Goal: Transaction & Acquisition: Purchase product/service

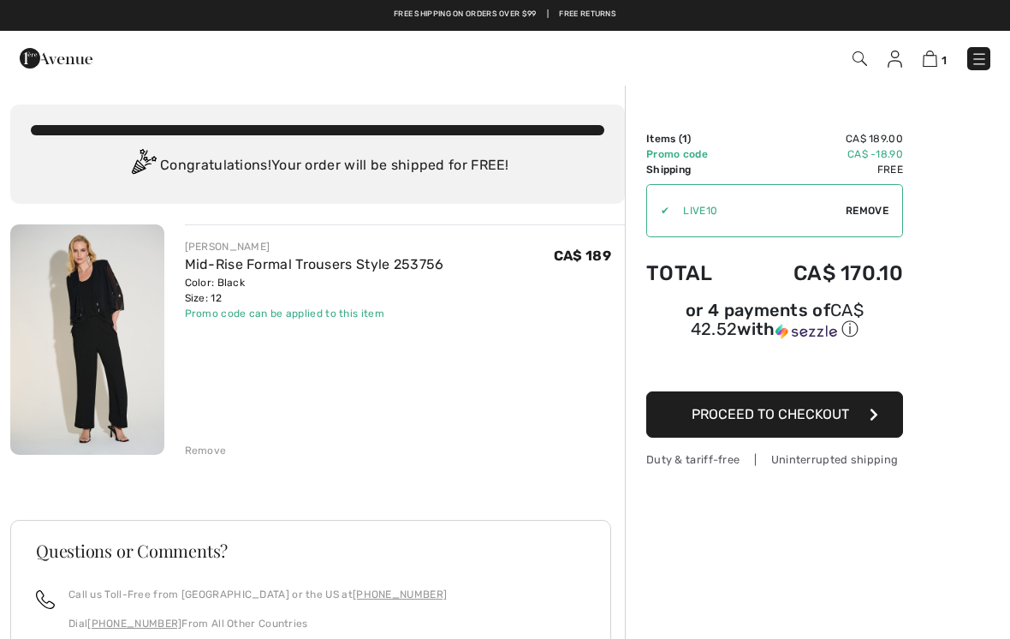
click at [865, 62] on img at bounding box center [860, 58] width 15 height 15
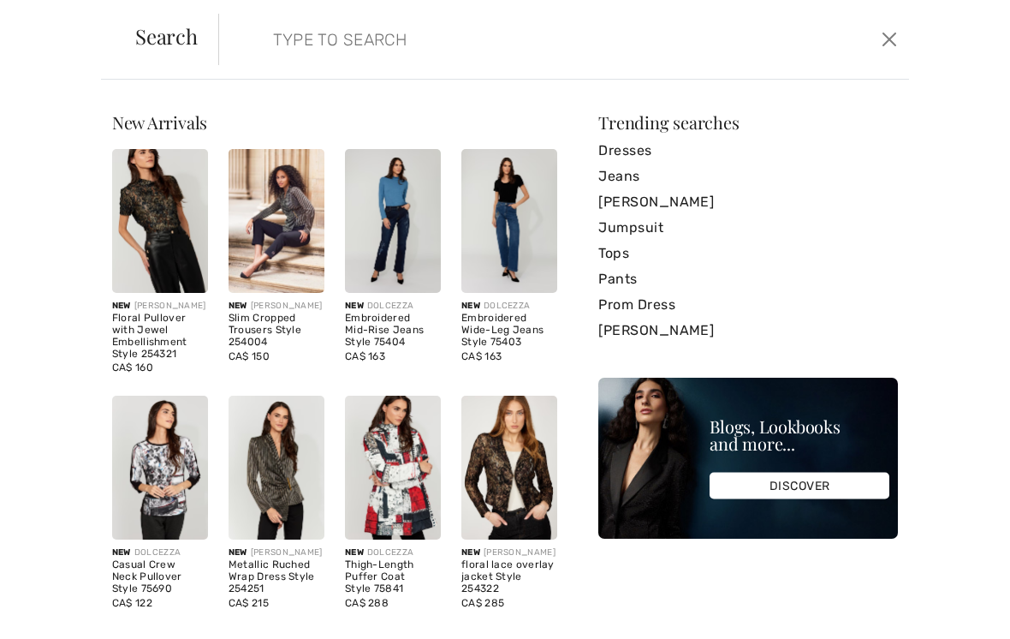
click at [294, 51] on input "search" at bounding box center [491, 39] width 463 height 51
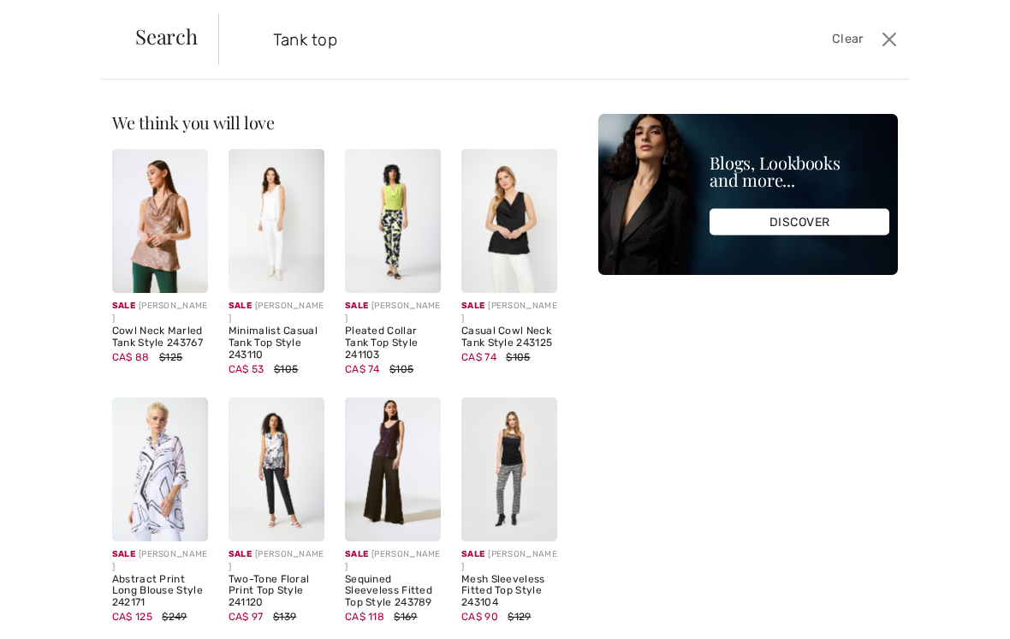
type input "Tank top"
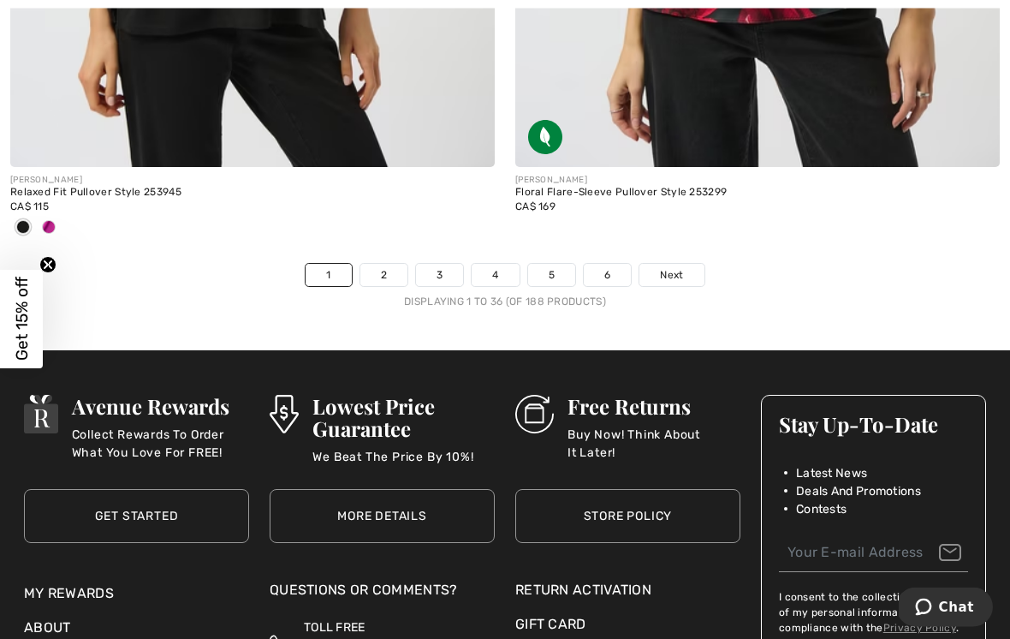
scroll to position [15030, 0]
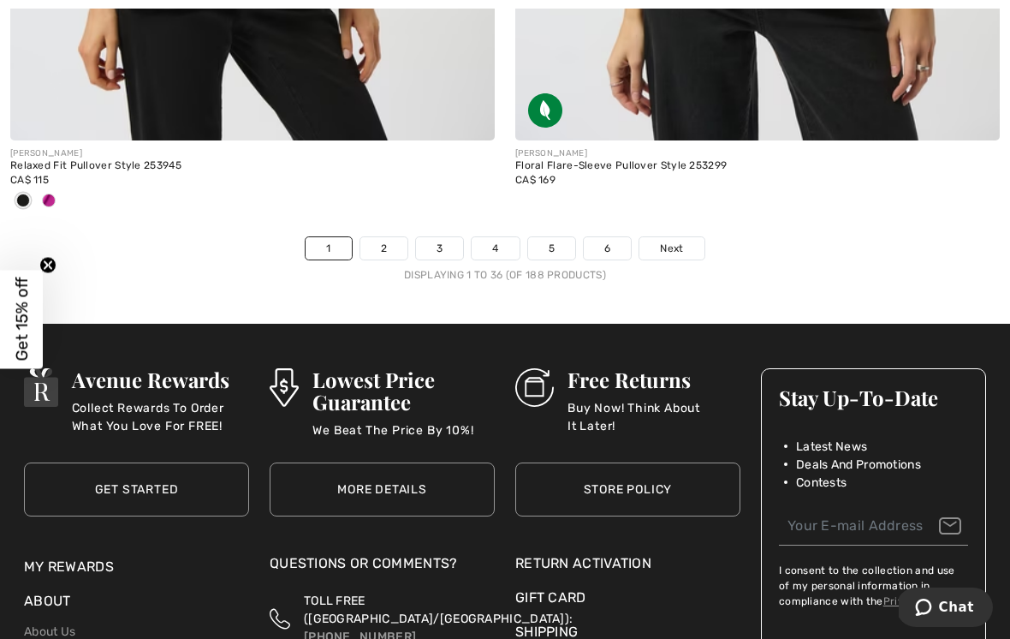
click at [681, 241] on span "Next" at bounding box center [671, 248] width 23 height 15
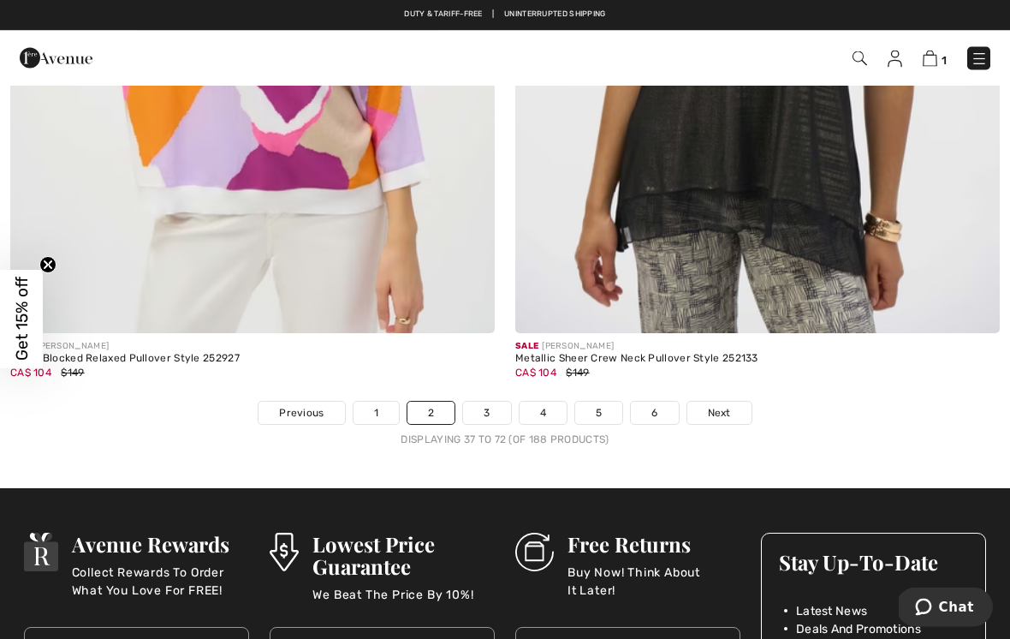
scroll to position [14838, 0]
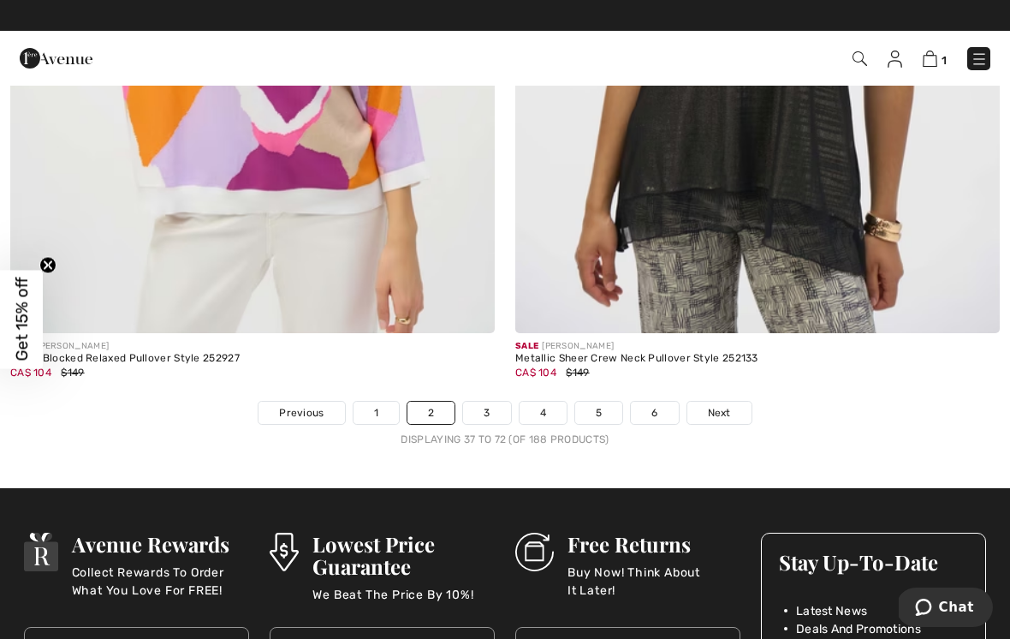
click at [731, 405] on link "Next" at bounding box center [719, 412] width 64 height 22
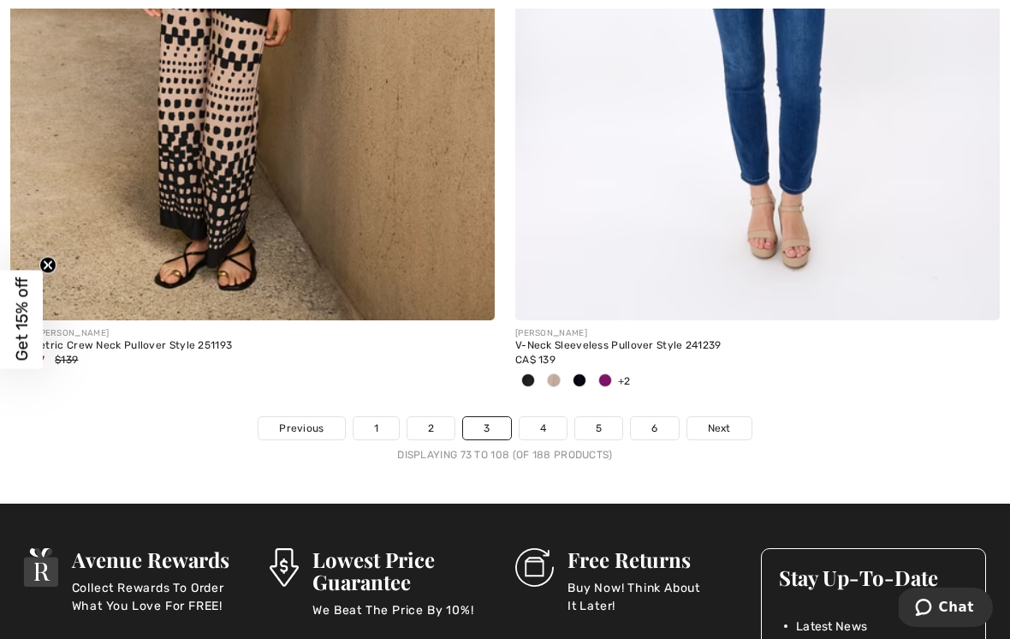
scroll to position [14749, 0]
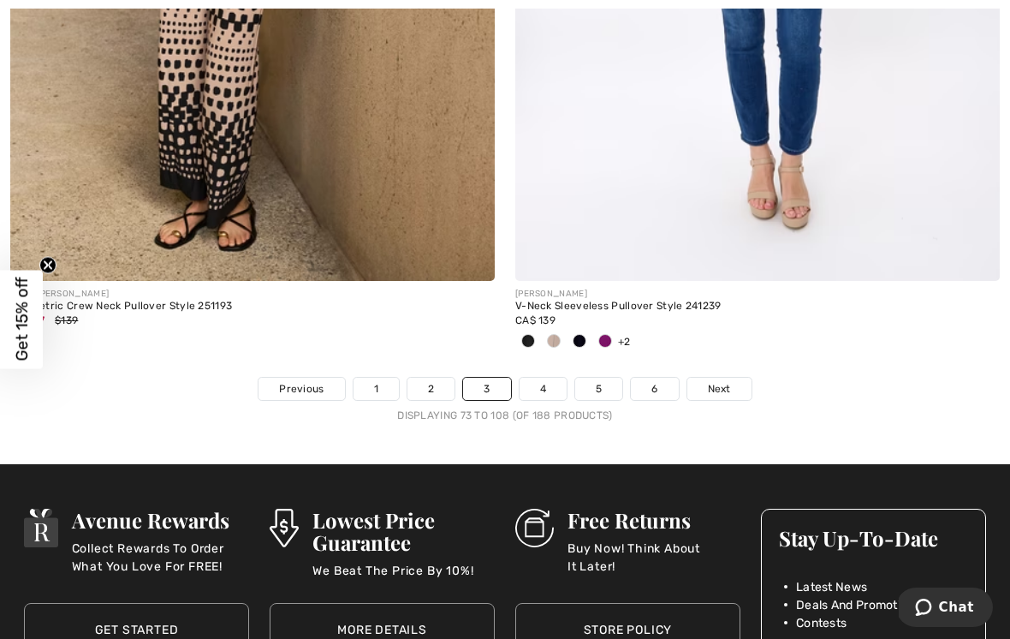
click at [723, 387] on link "Next" at bounding box center [719, 389] width 64 height 22
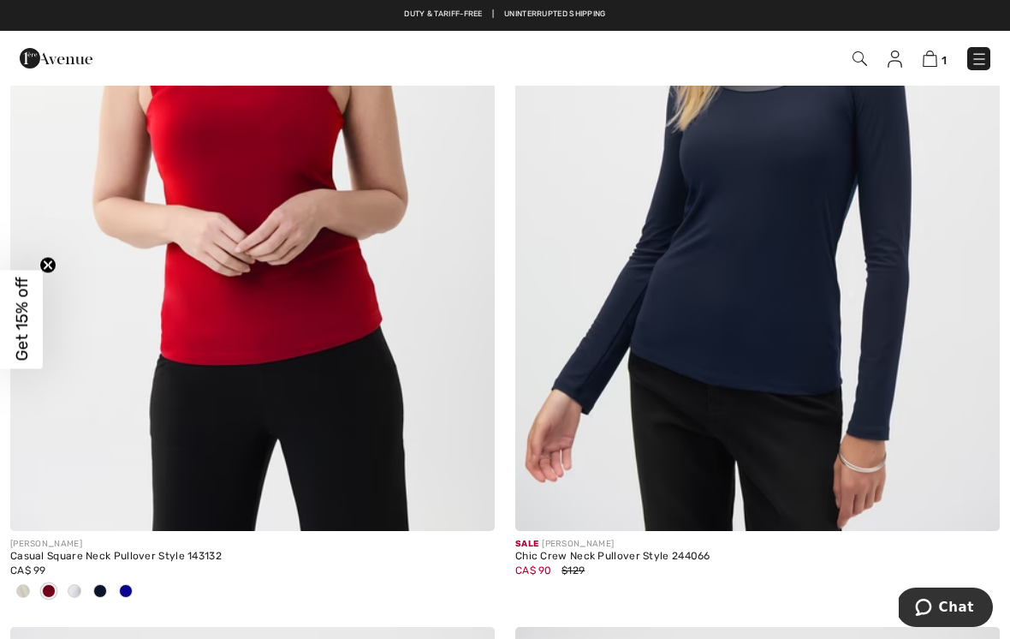
scroll to position [7873, 0]
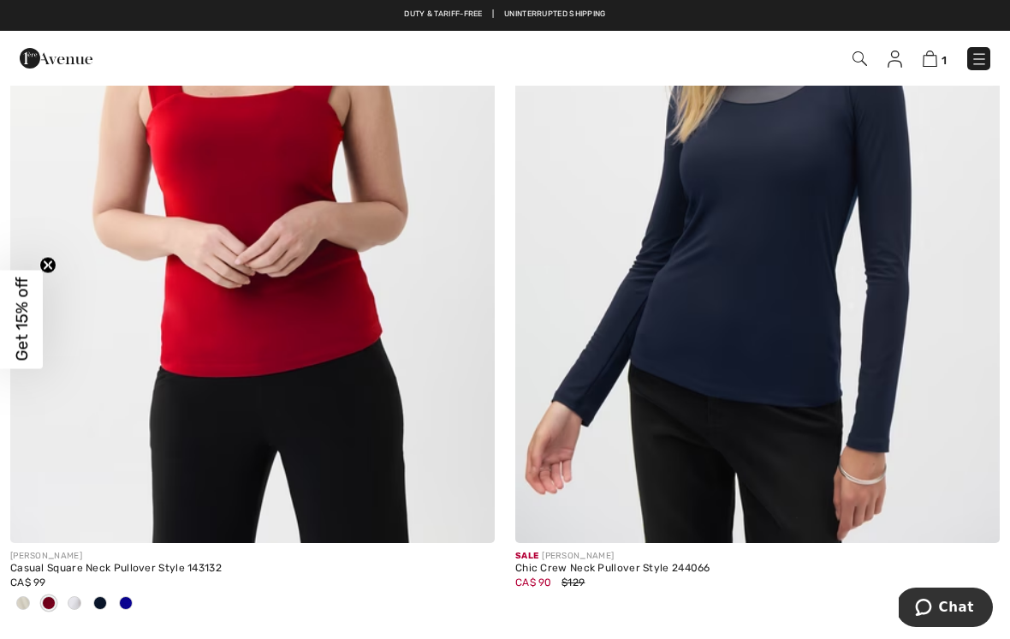
click at [320, 315] on img at bounding box center [252, 179] width 485 height 727
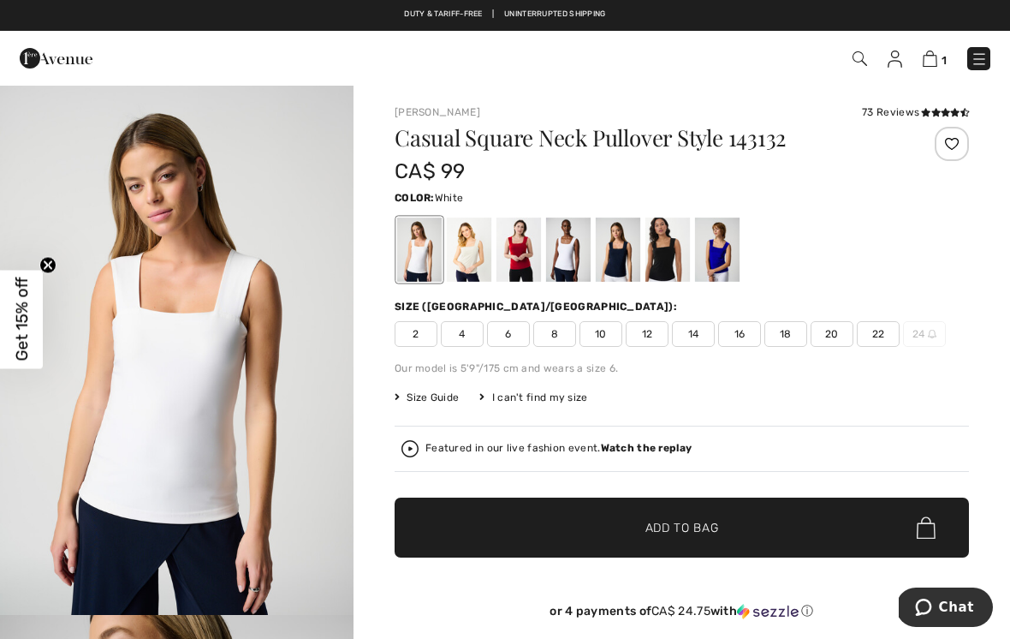
click at [570, 257] on div at bounding box center [568, 249] width 45 height 64
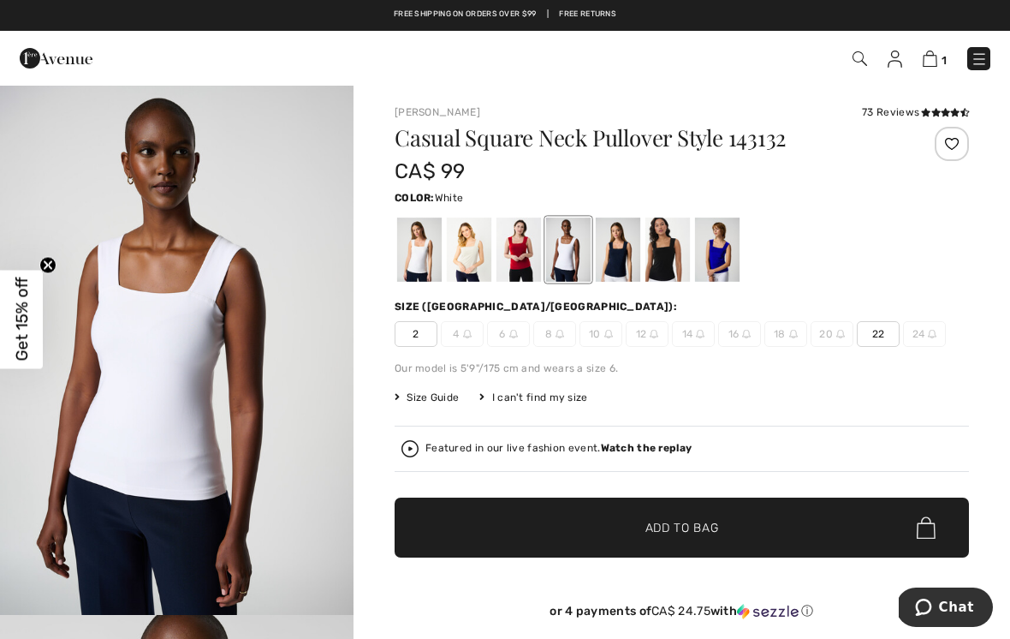
click at [423, 259] on div at bounding box center [419, 249] width 45 height 64
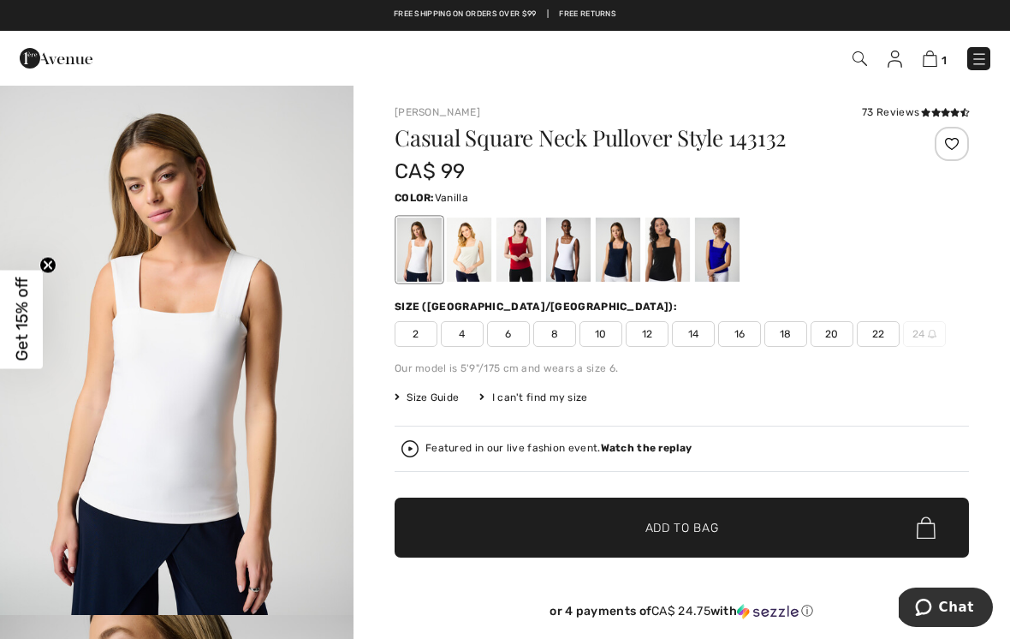
click at [650, 339] on span "12" at bounding box center [647, 334] width 43 height 26
click at [761, 518] on span "✔ Added to Bag Add to Bag" at bounding box center [682, 527] width 574 height 60
click at [931, 65] on img at bounding box center [928, 59] width 15 height 16
